Goal: Check status: Check status

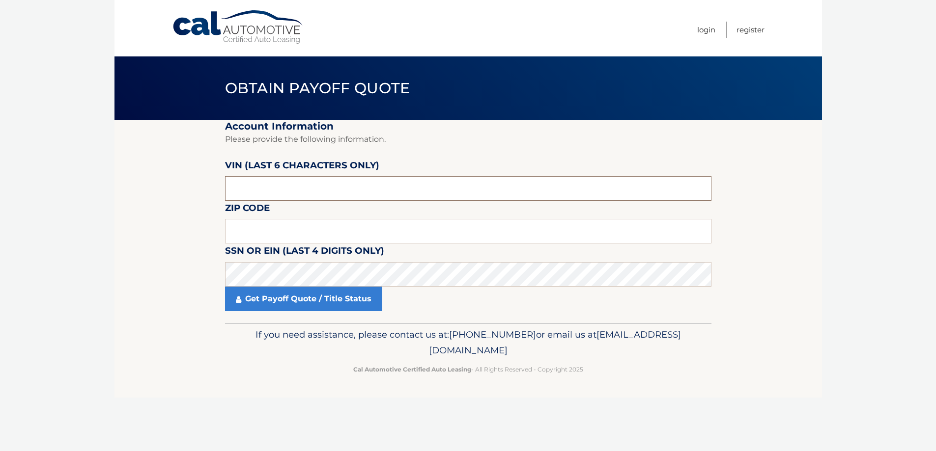
click at [282, 192] on input "text" at bounding box center [468, 188] width 486 height 25
click at [283, 193] on input "text" at bounding box center [471, 188] width 486 height 25
click at [297, 183] on input "text" at bounding box center [471, 188] width 486 height 25
click at [289, 186] on input "text" at bounding box center [471, 188] width 486 height 25
click at [287, 186] on input "text" at bounding box center [471, 188] width 486 height 25
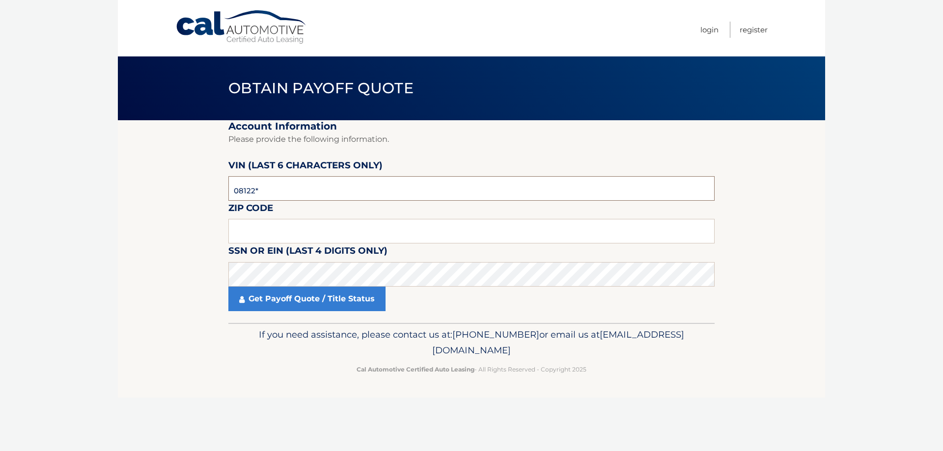
type input "081223"
type input "19012"
click at [315, 304] on link "Get Payoff Quote / Title Status" at bounding box center [306, 299] width 157 height 25
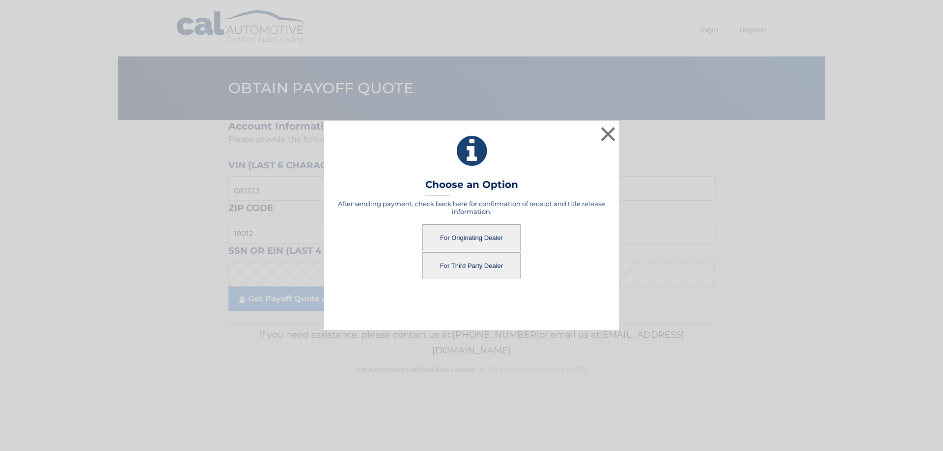
click at [499, 269] on button "For Third Party Dealer" at bounding box center [471, 265] width 98 height 27
click at [456, 269] on button "For Third Party Dealer" at bounding box center [471, 265] width 98 height 27
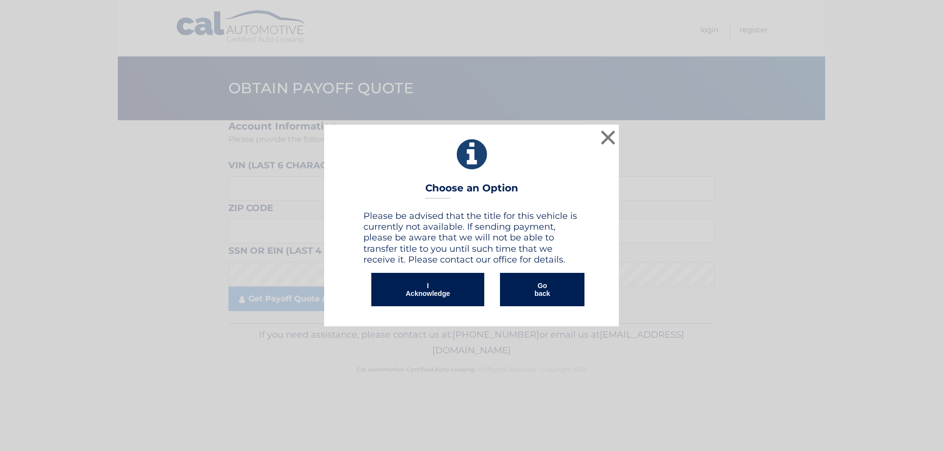
click at [439, 297] on button "I Acknowledge" at bounding box center [427, 289] width 113 height 33
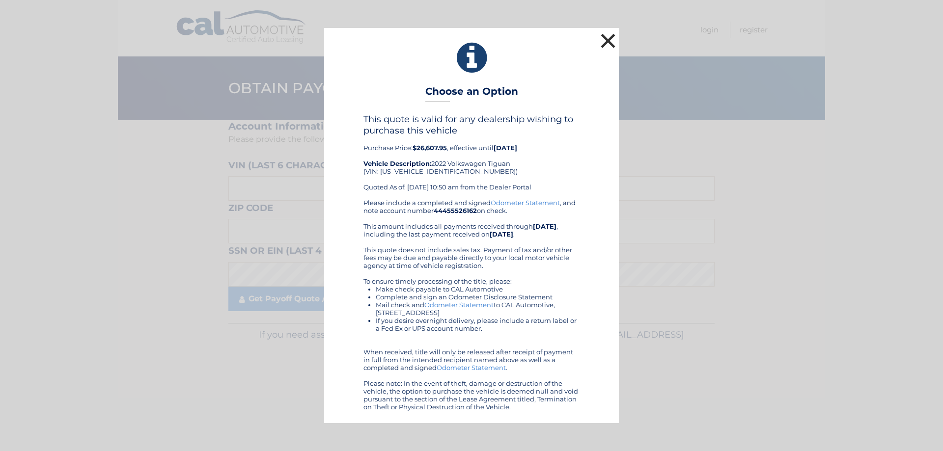
click at [609, 40] on button "×" at bounding box center [608, 41] width 20 height 20
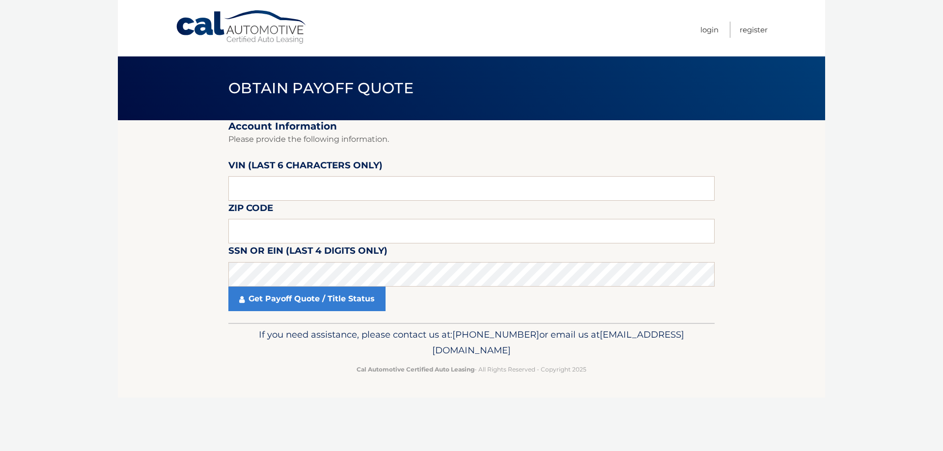
click at [131, 188] on section "Account Information Please provide the following information. [PERSON_NAME] (la…" at bounding box center [471, 221] width 707 height 203
